Goal: Transaction & Acquisition: Book appointment/travel/reservation

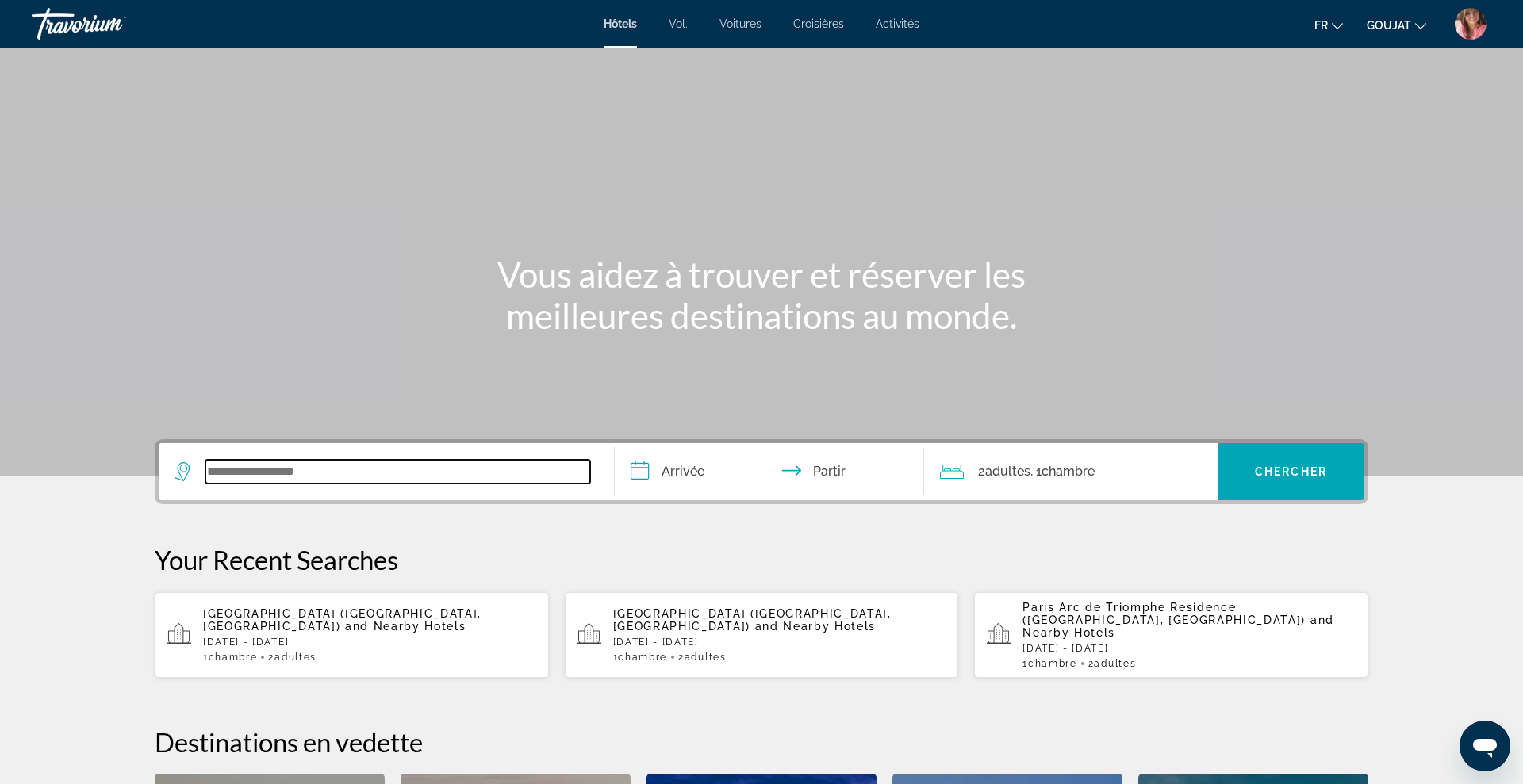
click at [583, 467] on input "Widget de recherche" at bounding box center [398, 472] width 385 height 24
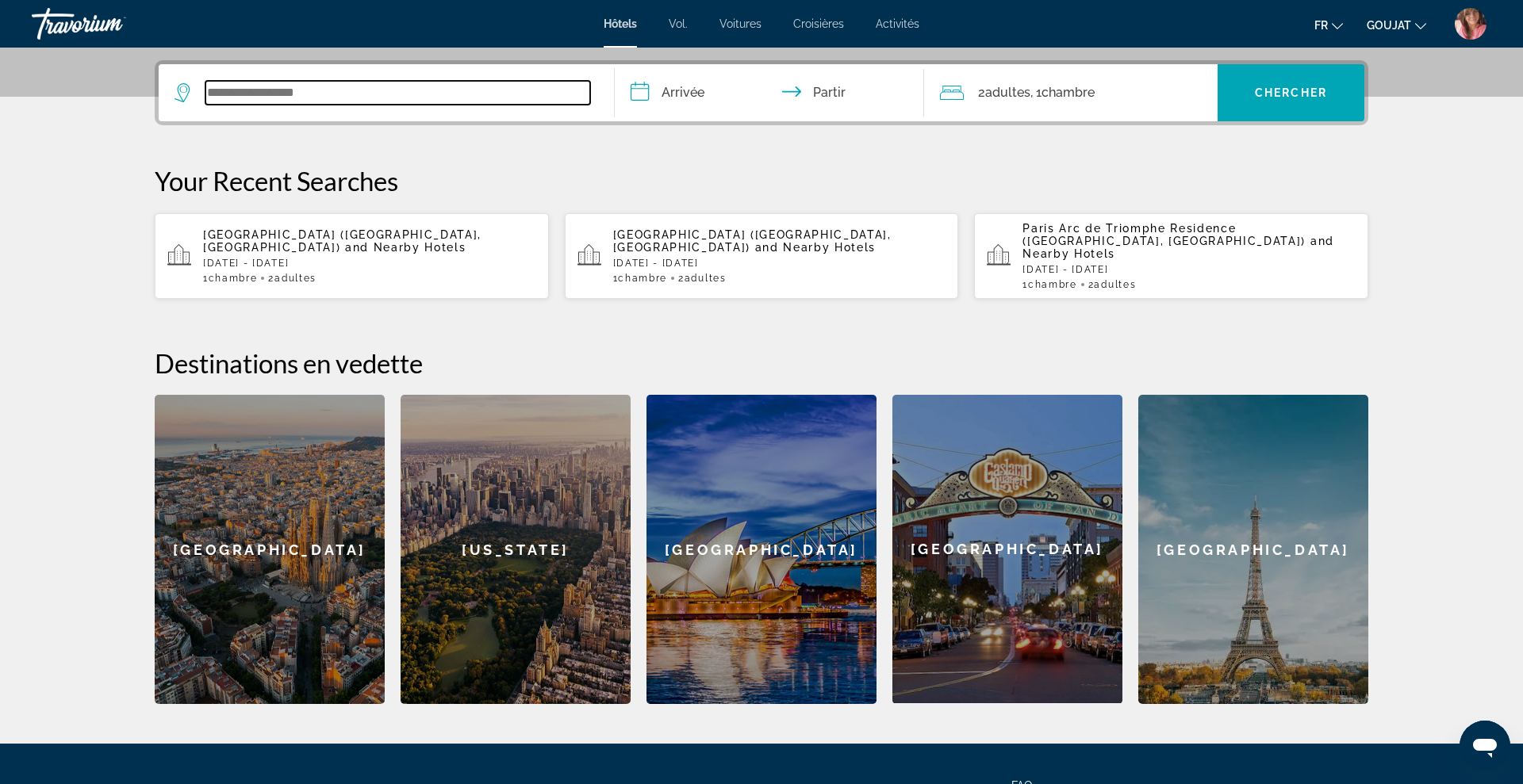
scroll to position [387, 0]
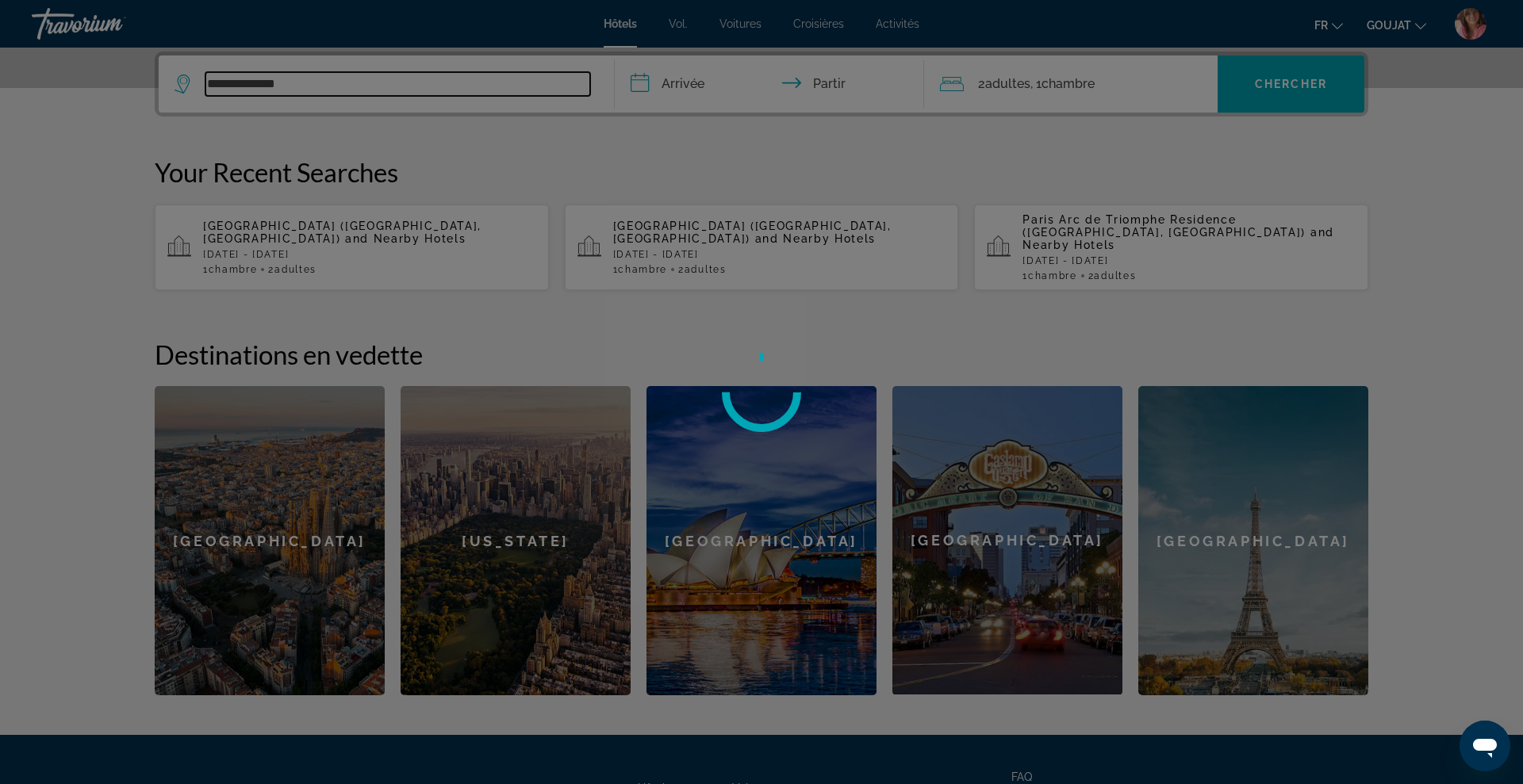
type input "**********"
click at [1394, 283] on div at bounding box center [762, 392] width 1523 height 784
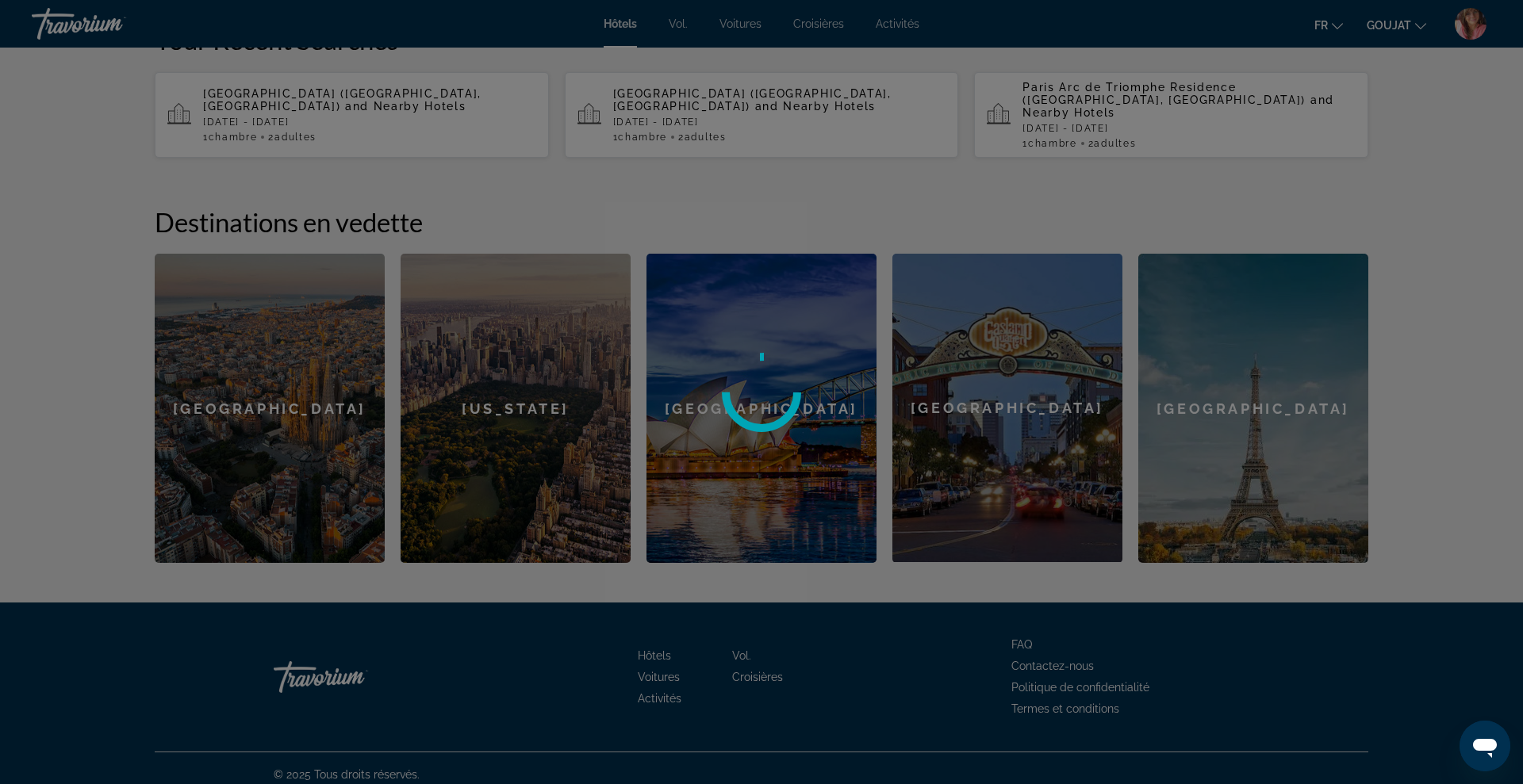
scroll to position [0, 0]
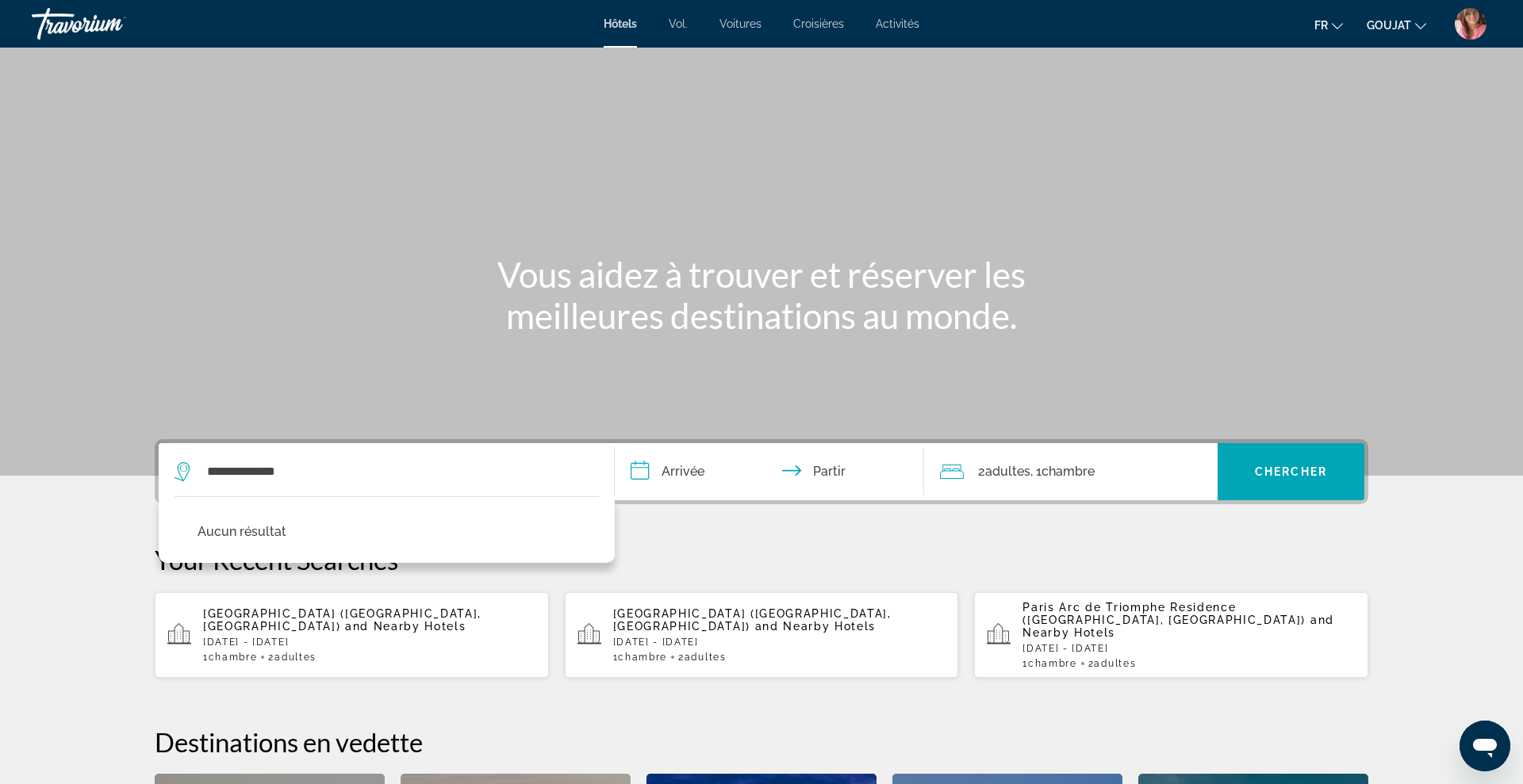
click at [328, 613] on span "[GEOGRAPHIC_DATA] ([GEOGRAPHIC_DATA], [GEOGRAPHIC_DATA])" at bounding box center [342, 620] width 278 height 26
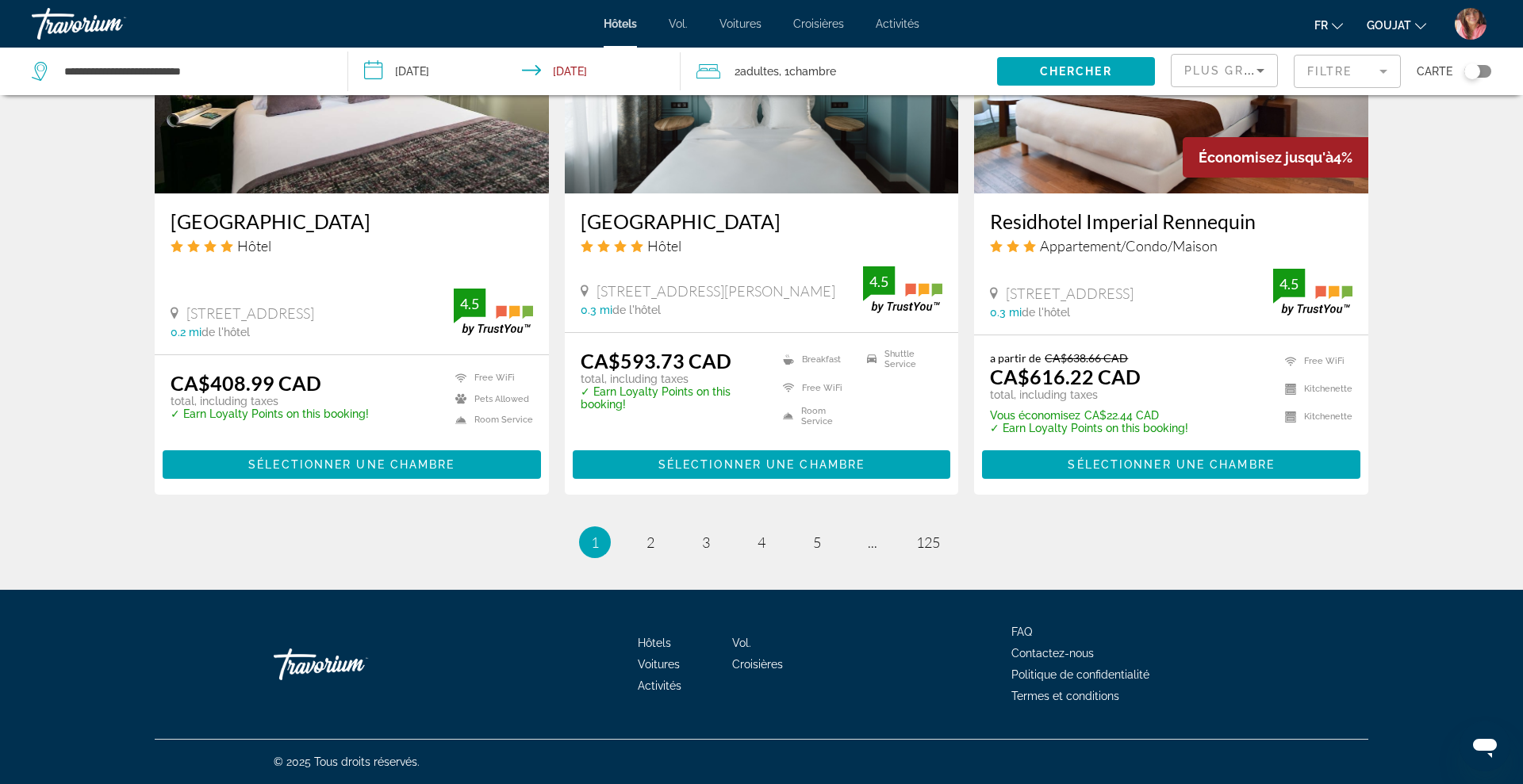
scroll to position [1954, 0]
click at [659, 543] on link "page 2" at bounding box center [650, 543] width 28 height 28
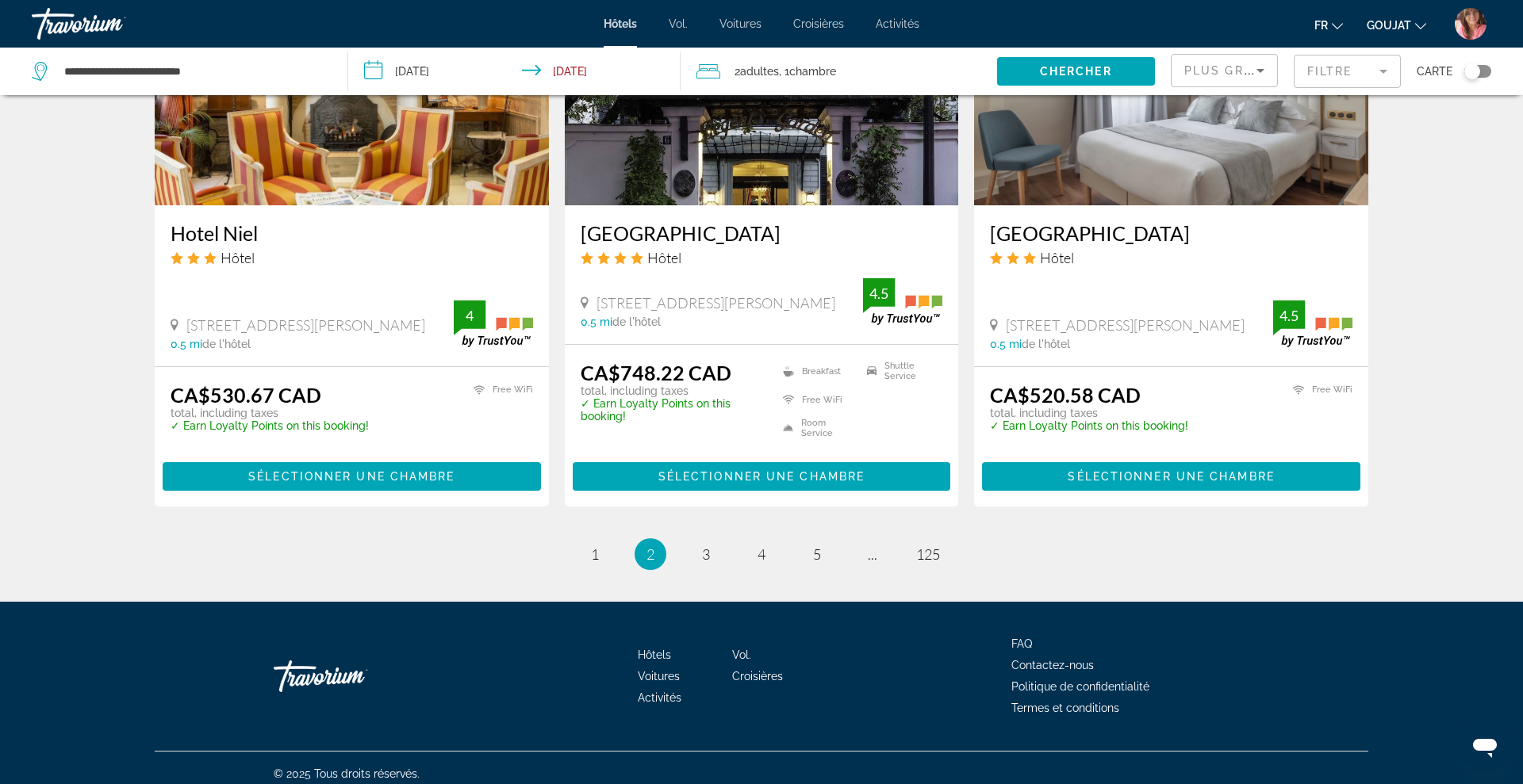
scroll to position [1956, 0]
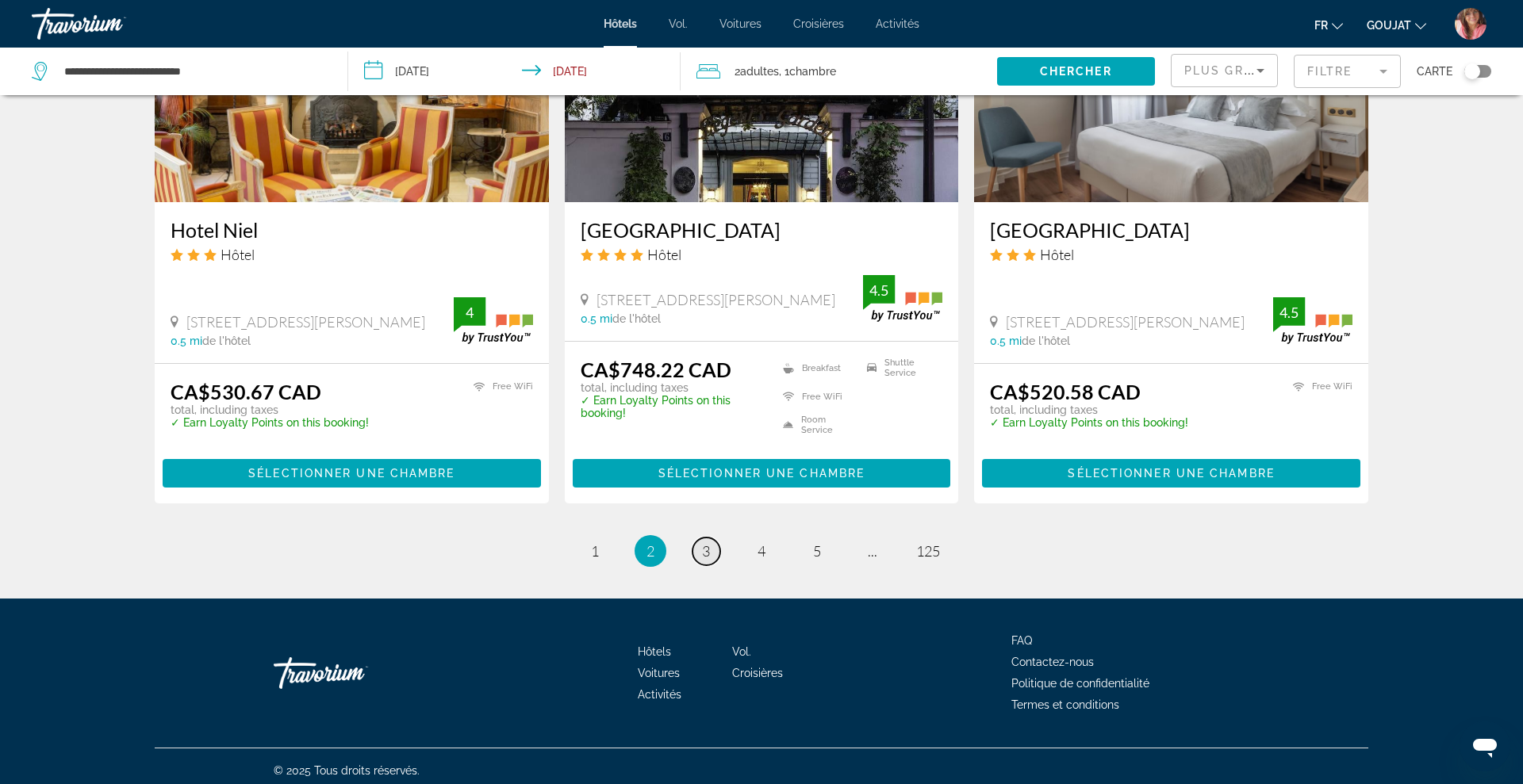
click at [702, 543] on span "3" at bounding box center [705, 551] width 8 height 17
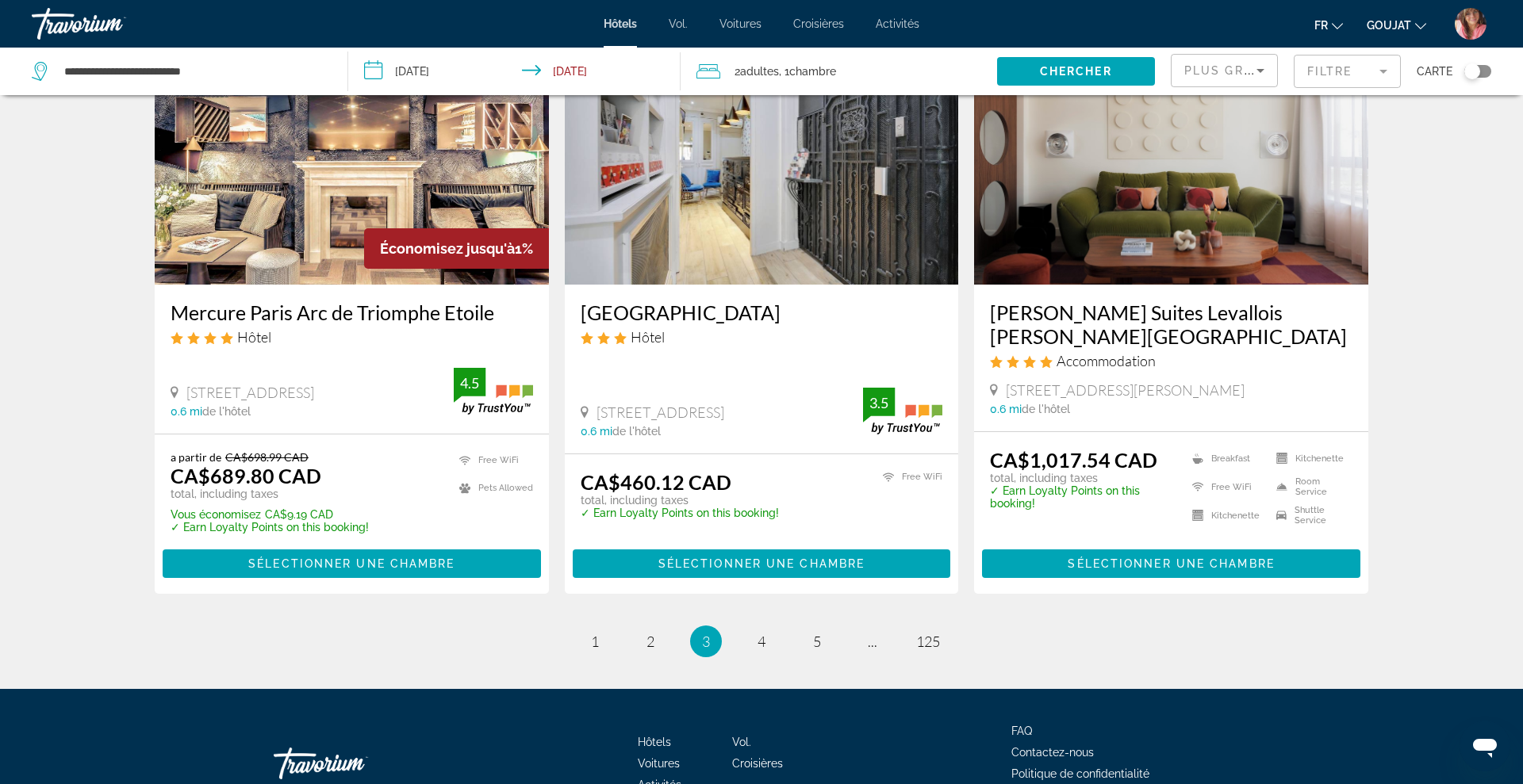
scroll to position [1966, 0]
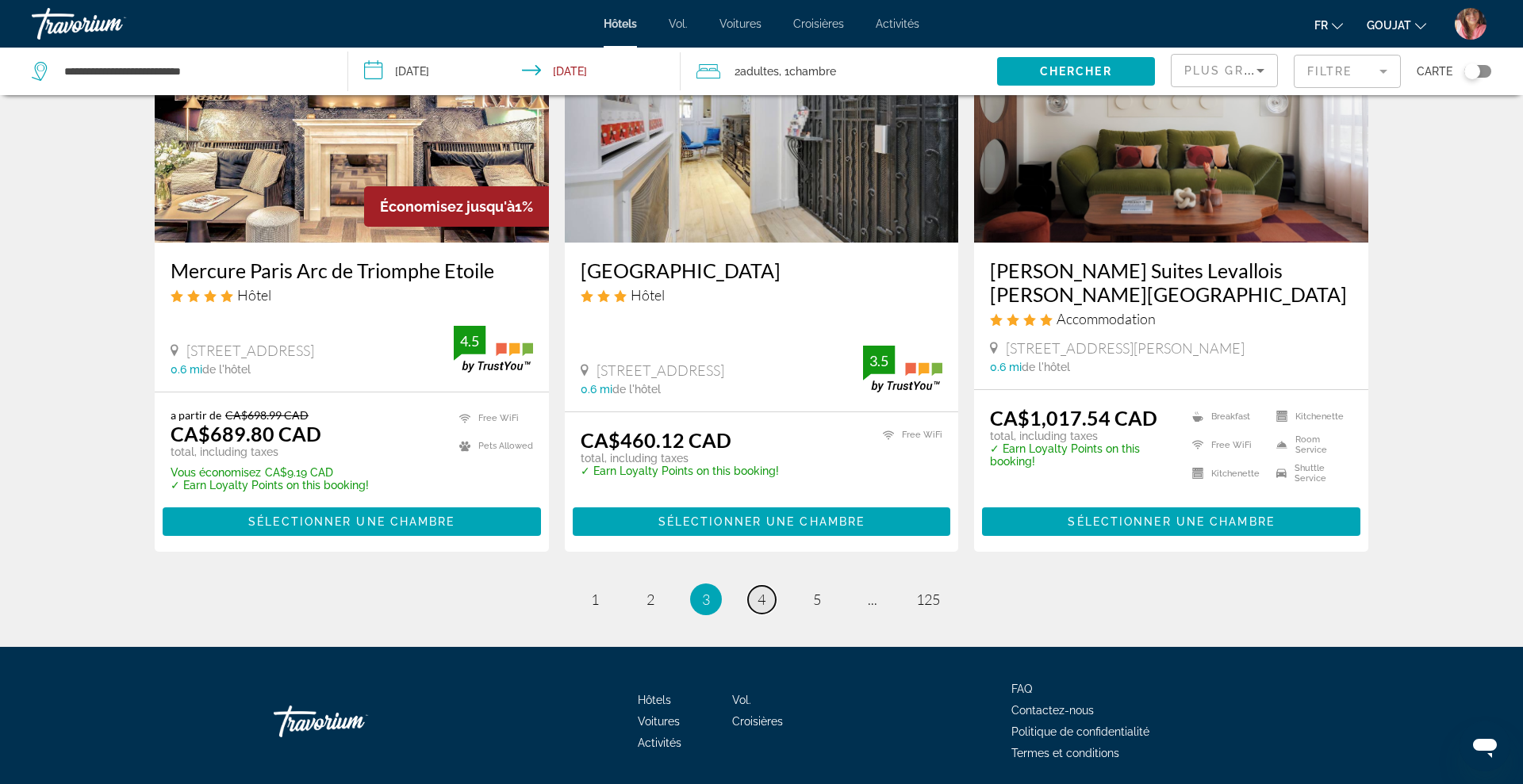
click at [750, 586] on link "page 4" at bounding box center [762, 599] width 28 height 28
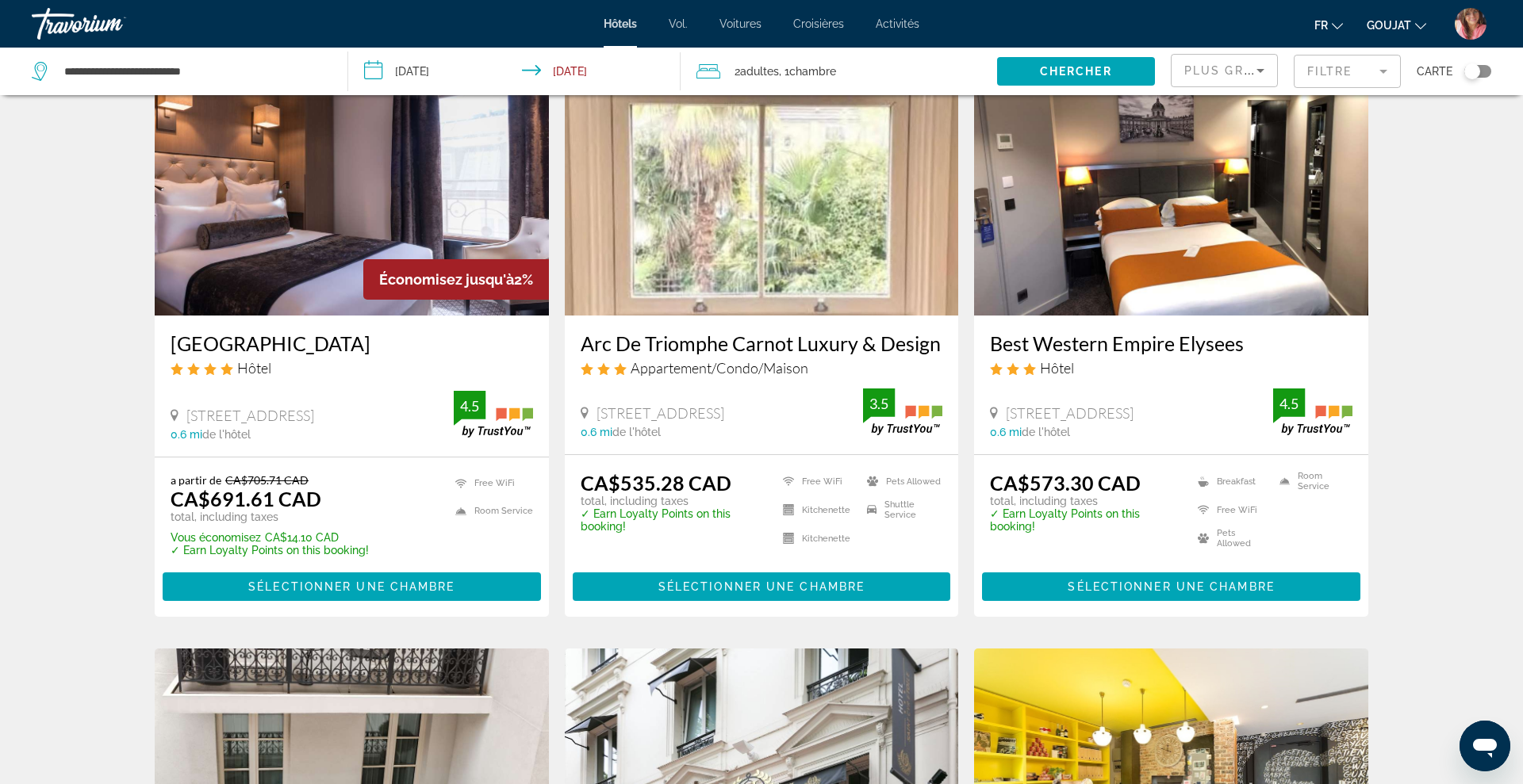
scroll to position [90, 0]
